Goal: Task Accomplishment & Management: Manage account settings

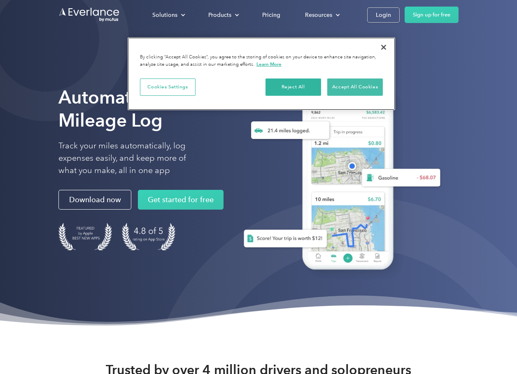
click at [351, 82] on button "Accept All Cookies" at bounding box center [355, 87] width 56 height 17
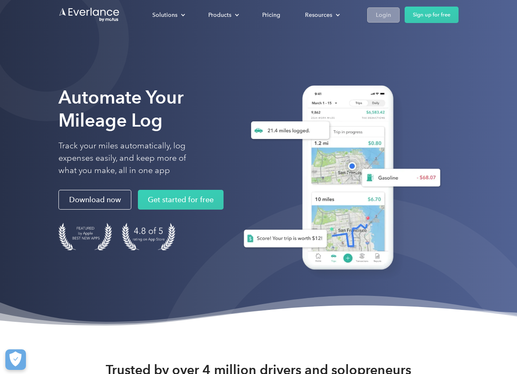
click at [378, 10] on div "Login" at bounding box center [383, 15] width 15 height 10
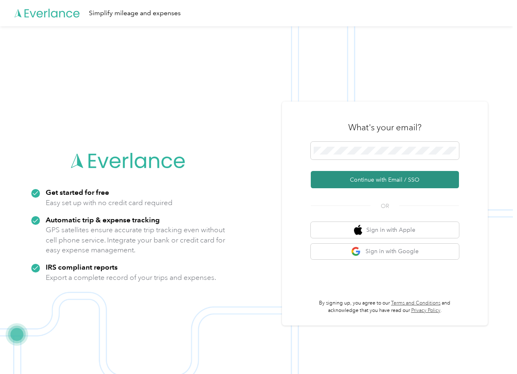
click at [349, 179] on button "Continue with Email / SSO" at bounding box center [385, 179] width 148 height 17
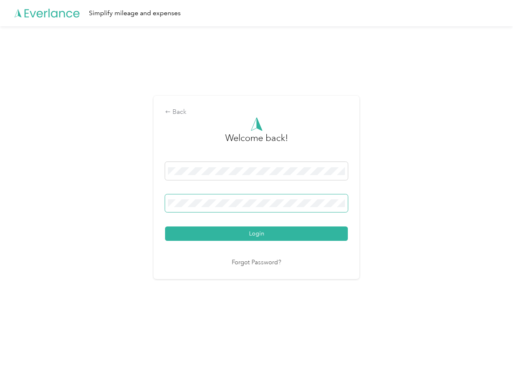
click at [258, 234] on button "Login" at bounding box center [256, 234] width 183 height 14
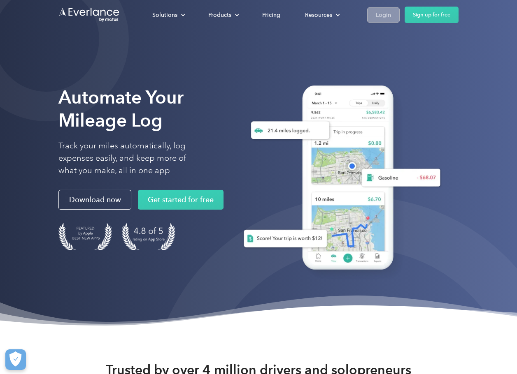
click at [388, 12] on div "Login" at bounding box center [383, 15] width 15 height 10
